Goal: Complete application form

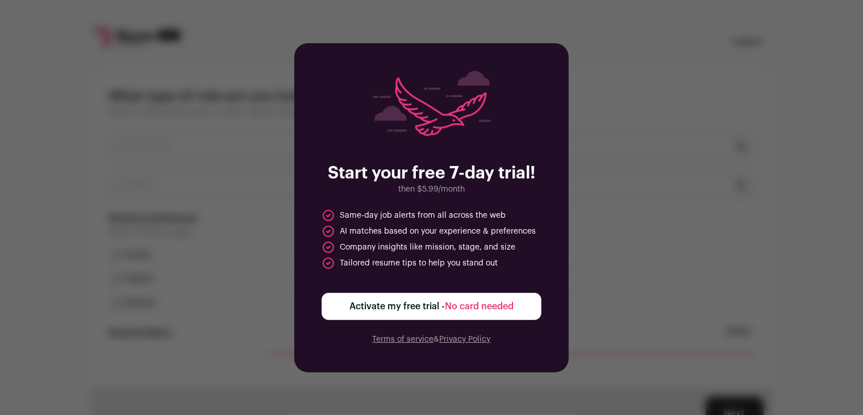
click at [628, 201] on div "Start your free 7-day trial! then $5.99/month Same-day job alerts from all acro…" at bounding box center [431, 207] width 863 height 415
click at [426, 238] on li "AI matches based on your experience & preferences" at bounding box center [428, 231] width 214 height 14
click at [428, 317] on button "Activate my free trial - No card needed" at bounding box center [431, 305] width 220 height 27
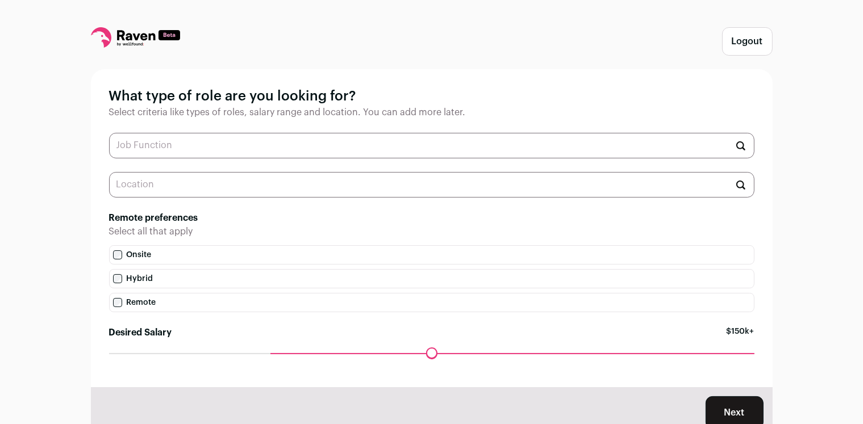
scroll to position [45, 0]
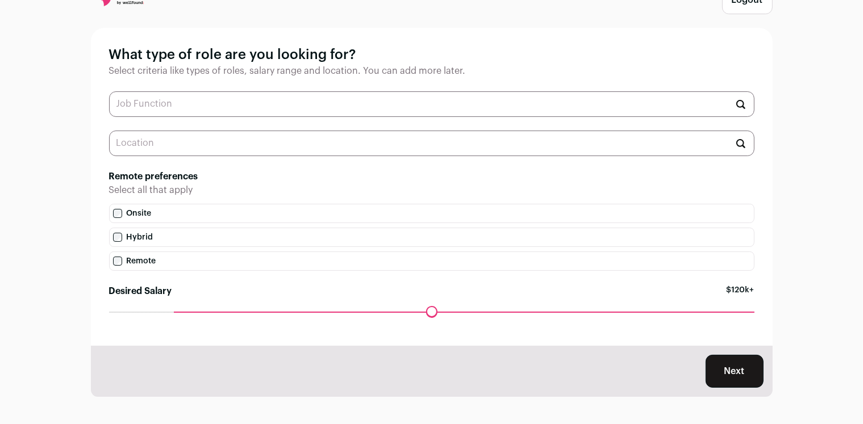
drag, startPoint x: 274, startPoint y: 315, endPoint x: 173, endPoint y: 312, distance: 101.1
click at [173, 312] on input "Desired Salary" at bounding box center [431, 312] width 645 height 0
click at [206, 98] on input "text" at bounding box center [431, 104] width 645 height 26
click at [185, 103] on input "Consulting" at bounding box center [431, 104] width 645 height 26
type input "Head"
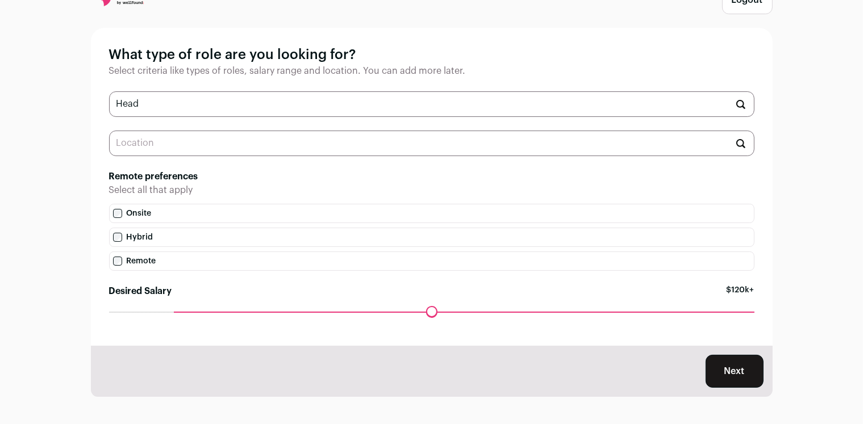
click at [258, 140] on input "text" at bounding box center [431, 144] width 645 height 26
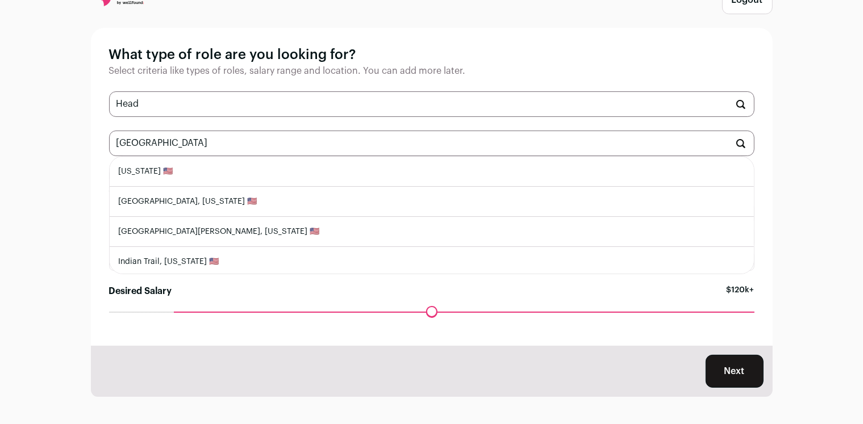
scroll to position [250, 0]
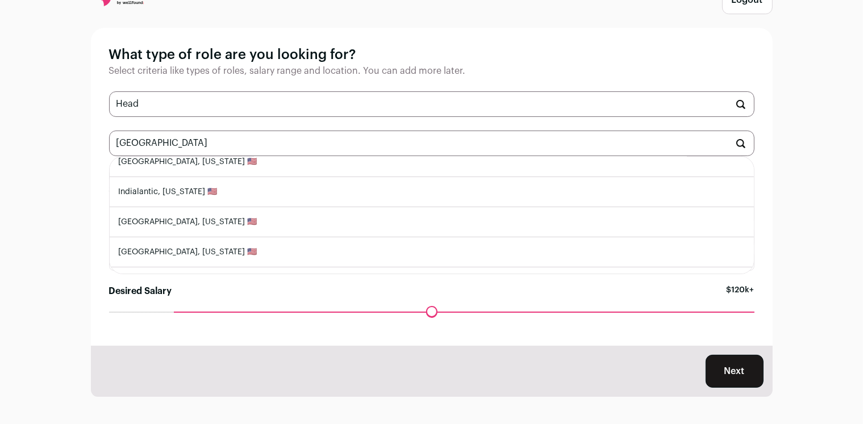
type input "[GEOGRAPHIC_DATA]"
click at [182, 99] on input "Head" at bounding box center [431, 104] width 645 height 26
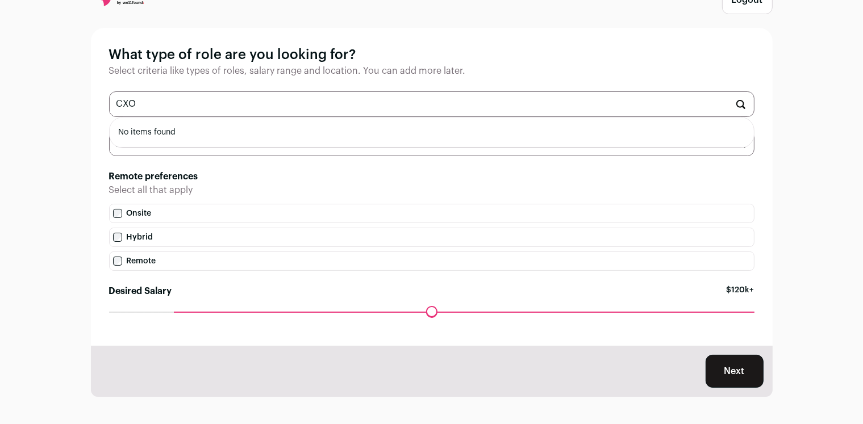
type input "CXO"
click at [200, 153] on input "[GEOGRAPHIC_DATA]" at bounding box center [431, 144] width 645 height 26
click at [739, 376] on button "Next" at bounding box center [734, 371] width 58 height 33
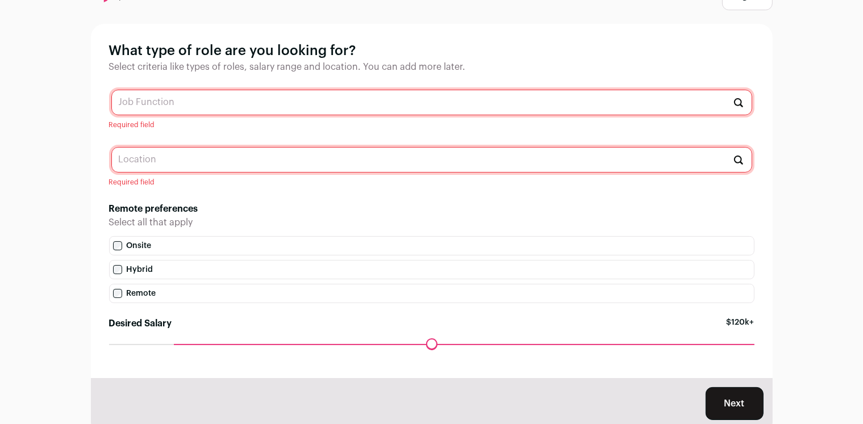
scroll to position [82, 0]
